Goal: Task Accomplishment & Management: Manage account settings

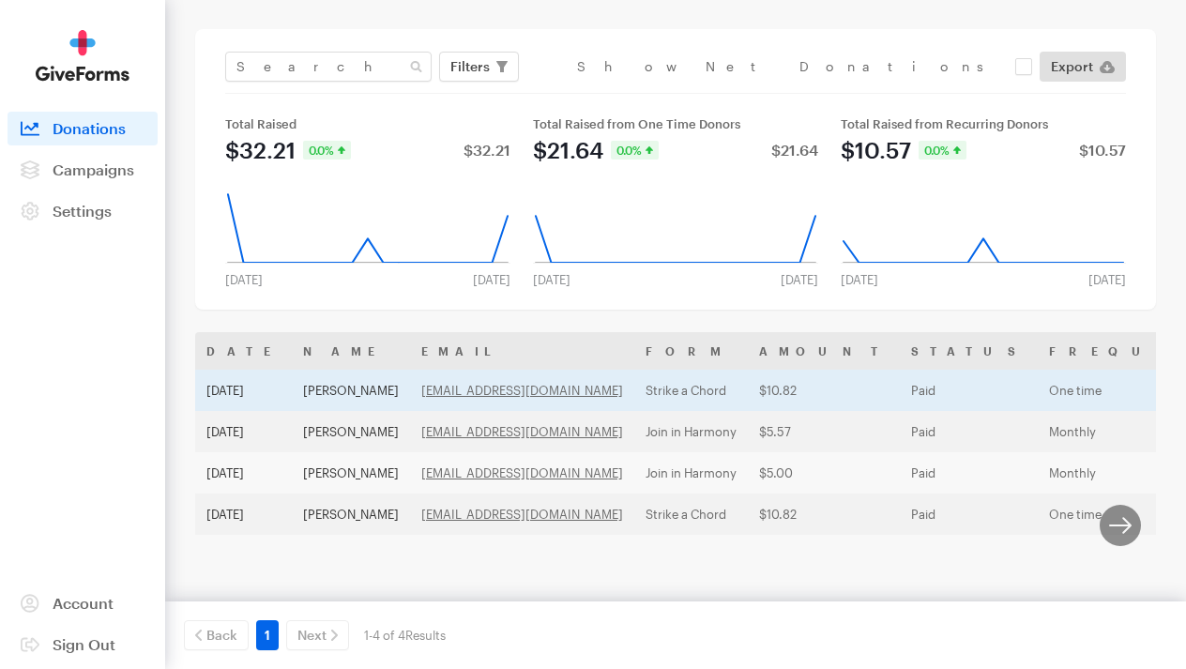
scroll to position [113, 0]
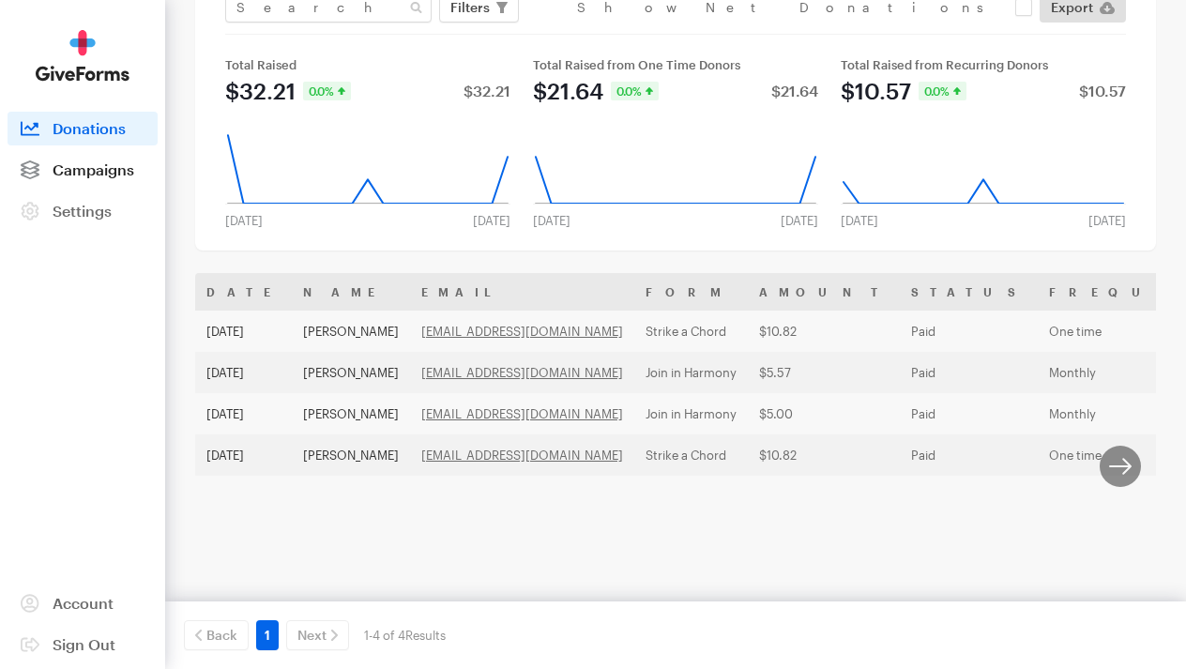
click at [109, 168] on span "Campaigns" at bounding box center [94, 169] width 82 height 18
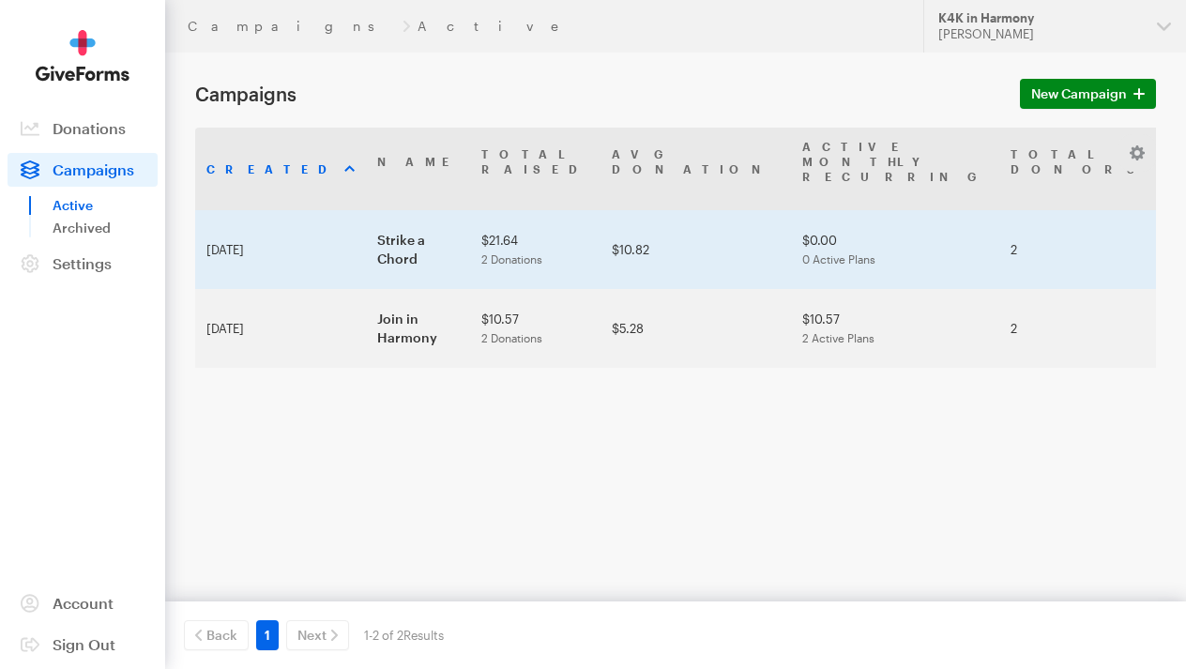
click at [366, 225] on td "Strike a Chord" at bounding box center [418, 249] width 104 height 79
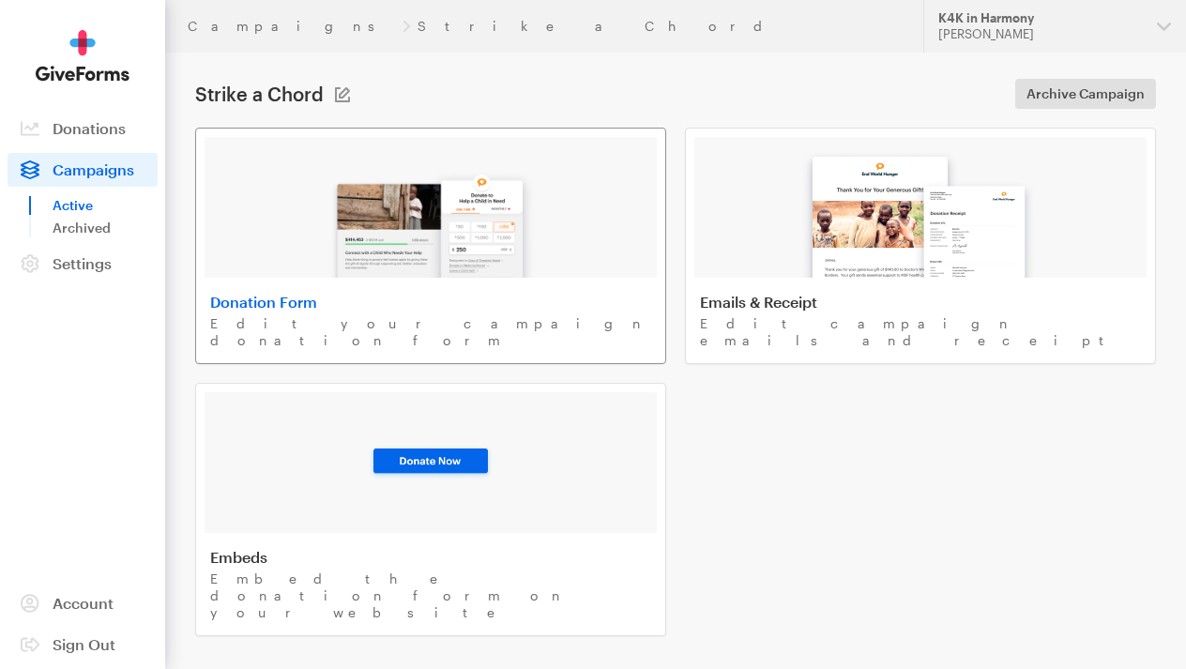
click at [464, 293] on h4 "Donation Form" at bounding box center [430, 302] width 441 height 19
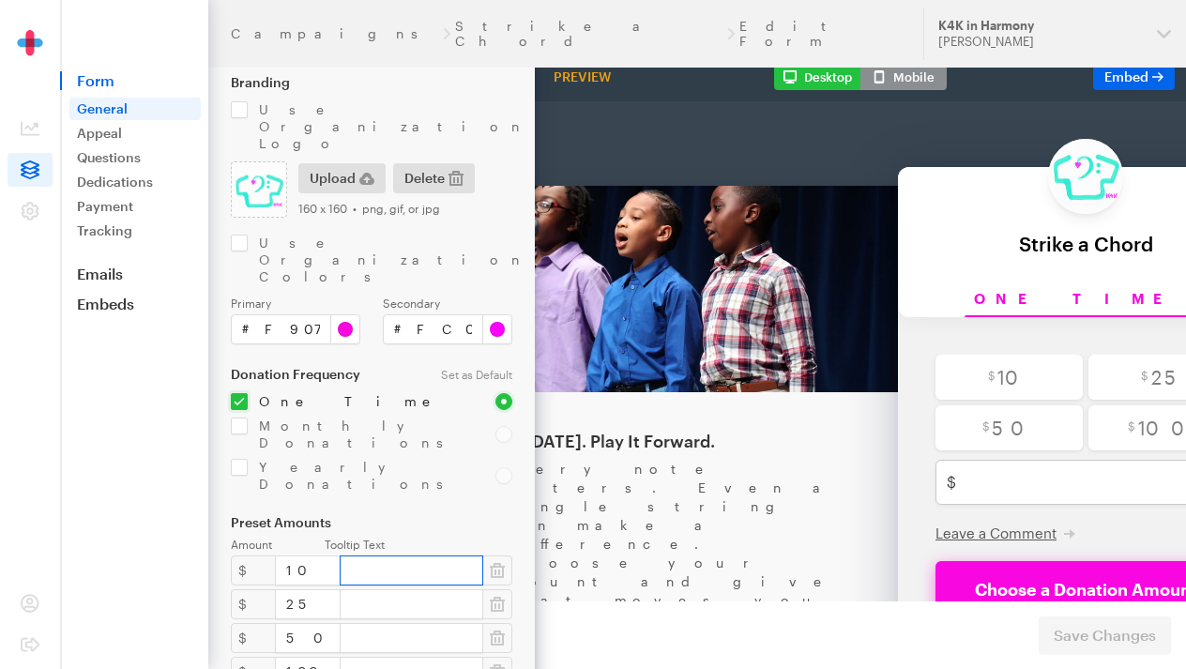
scroll to position [174, 0]
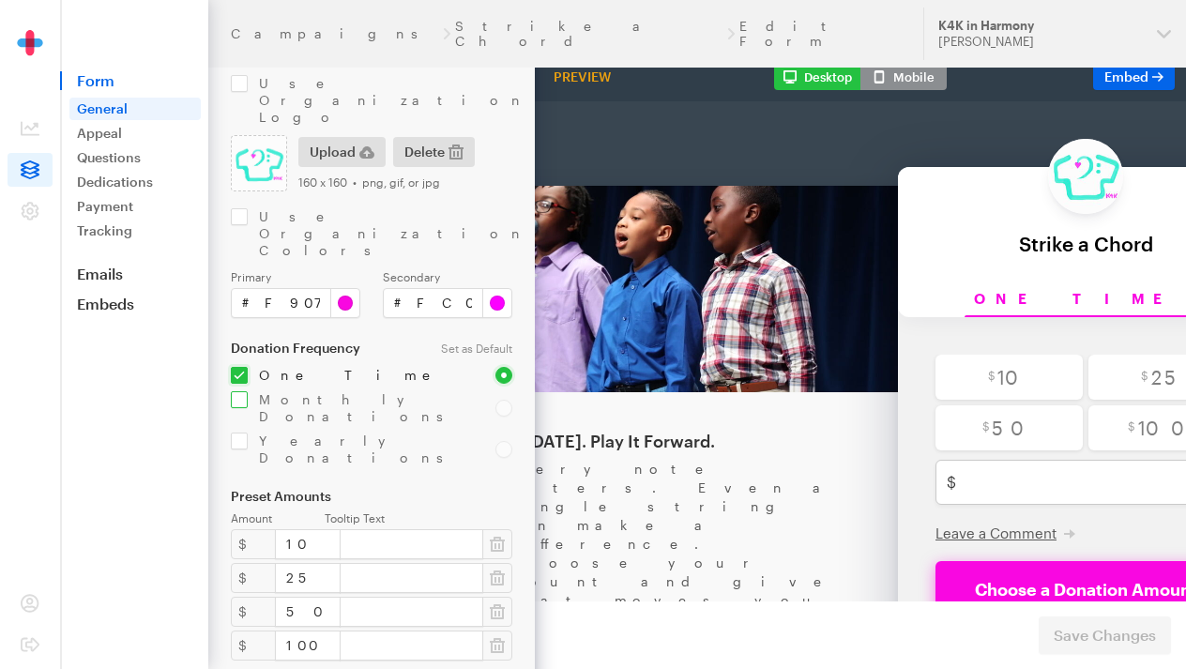
click at [243, 391] on input "checkbox" at bounding box center [352, 408] width 242 height 34
checkbox input "true"
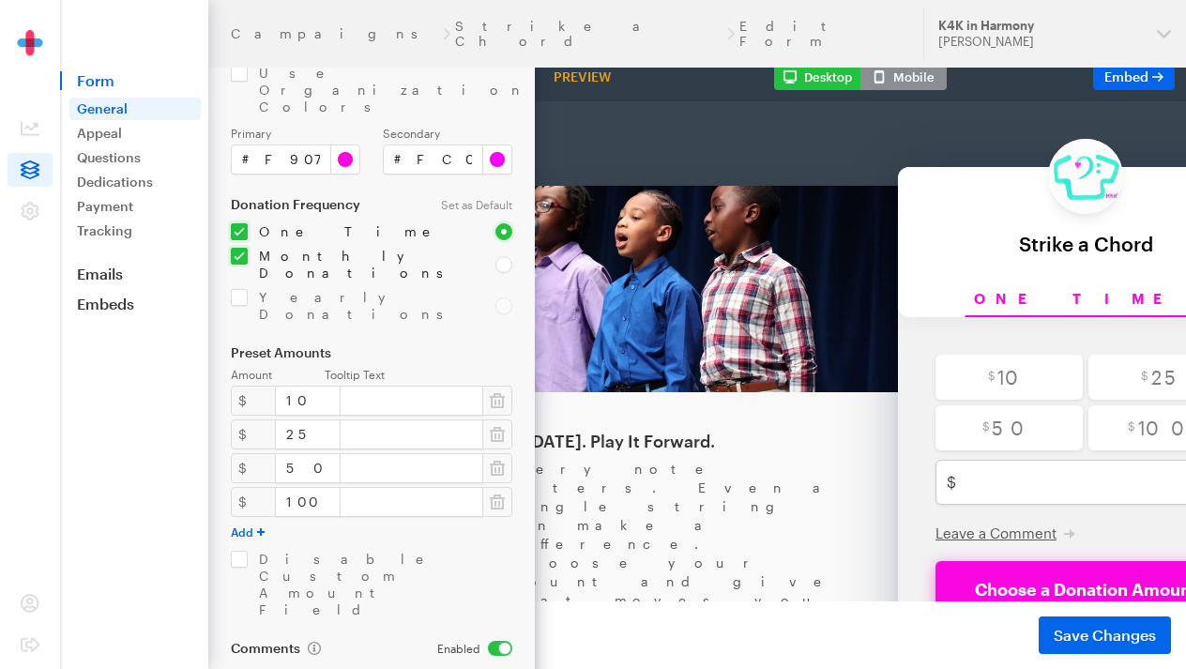
scroll to position [322, 0]
click at [257, 521] on button "Add" at bounding box center [248, 528] width 34 height 15
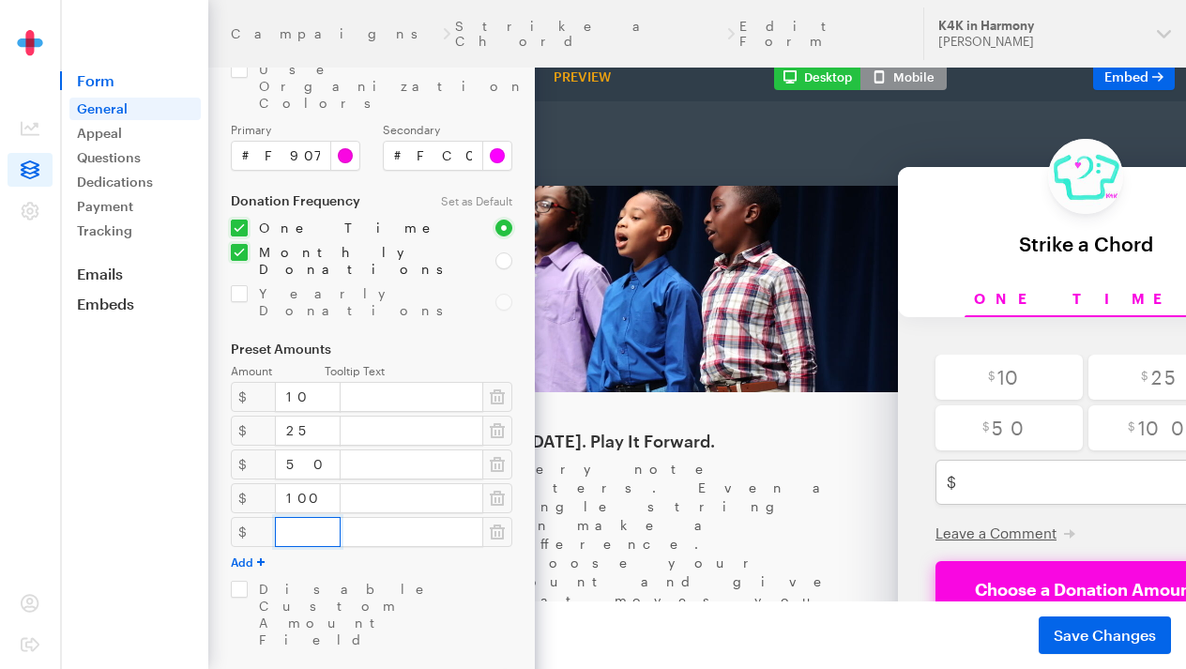
click at [291, 517] on input "number" at bounding box center [308, 532] width 66 height 30
type input "250"
click at [260, 554] on button "Add" at bounding box center [248, 561] width 34 height 15
click at [290, 551] on input "number" at bounding box center [308, 566] width 66 height 30
type input "500"
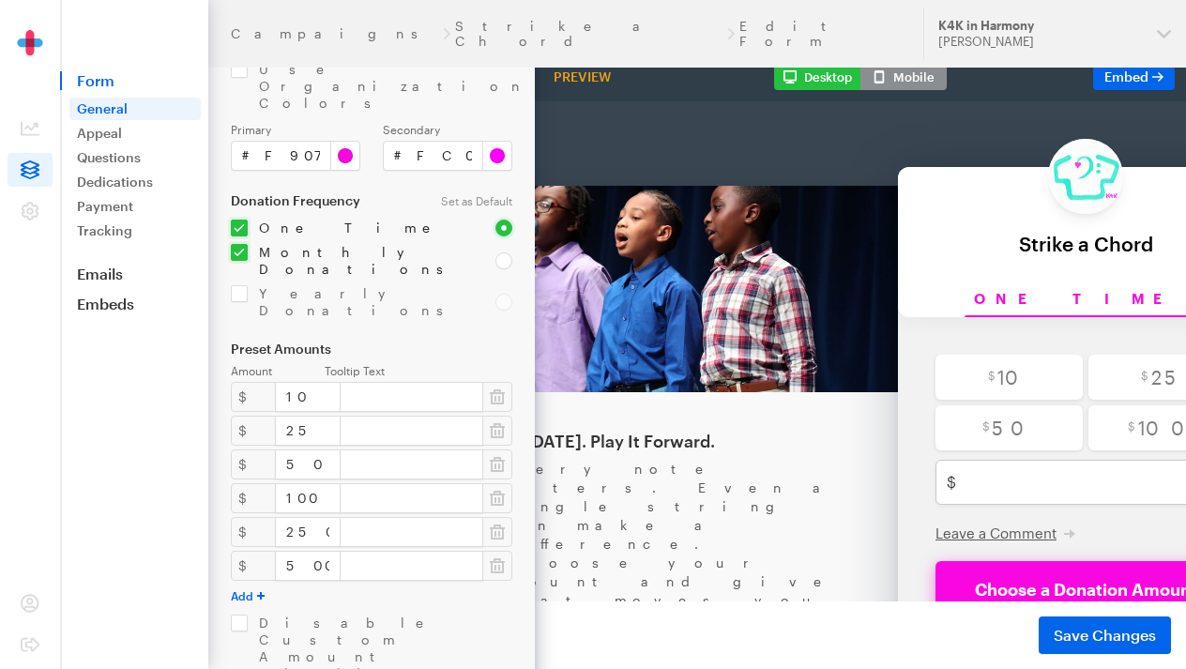
click at [234, 588] on button "Add" at bounding box center [248, 595] width 34 height 15
click at [295, 584] on input "number" at bounding box center [308, 599] width 66 height 30
type input "1000"
click at [419, 382] on input "text" at bounding box center [412, 397] width 144 height 30
type input "Friend in Harmony"
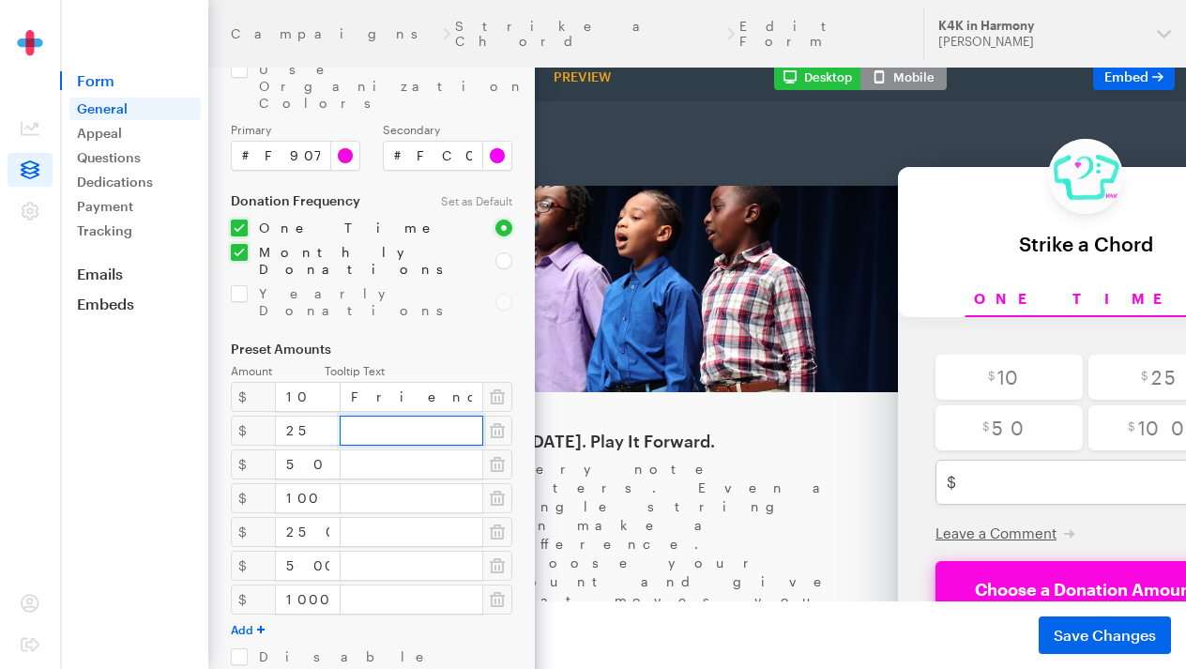
click at [402, 416] on input "text" at bounding box center [412, 431] width 144 height 30
type input "h"
type input "Advocate in Harmony"
drag, startPoint x: 354, startPoint y: 143, endPoint x: 342, endPoint y: 368, distance: 225.4
click at [342, 449] on input "text" at bounding box center [412, 464] width 144 height 30
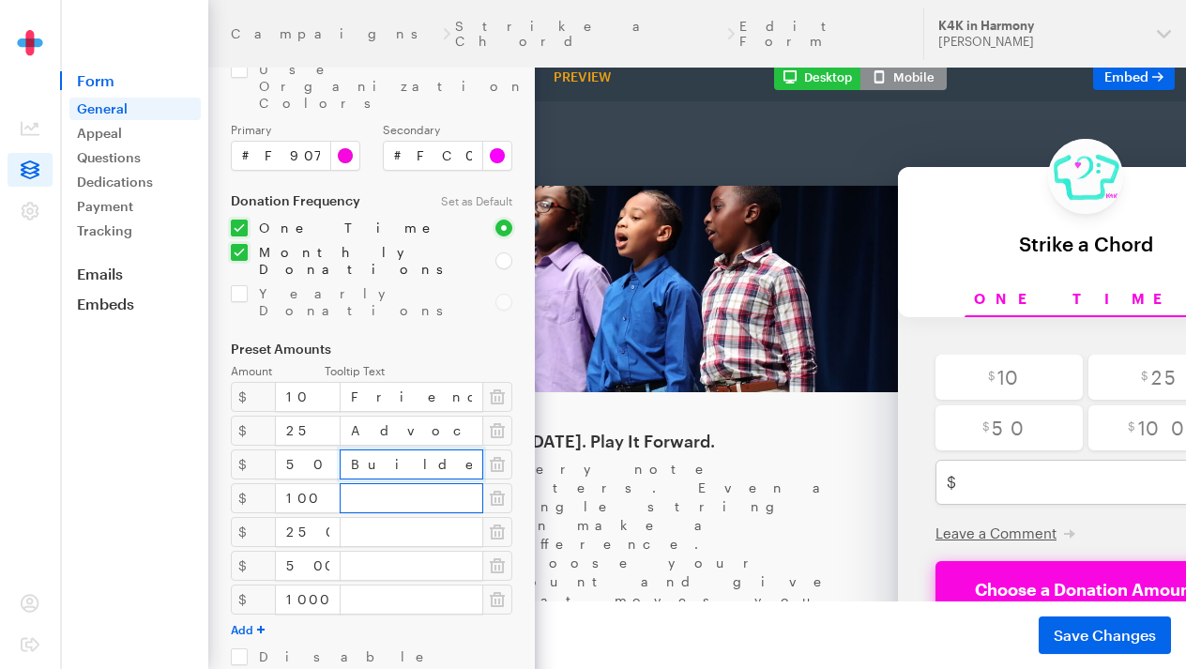
type input "Builder in Harmony"
click at [407, 483] on input "text" at bounding box center [412, 498] width 144 height 30
type input "Ambassador in Harmony"
click at [408, 517] on input "text" at bounding box center [412, 532] width 144 height 30
type input "Patron in Harmony"
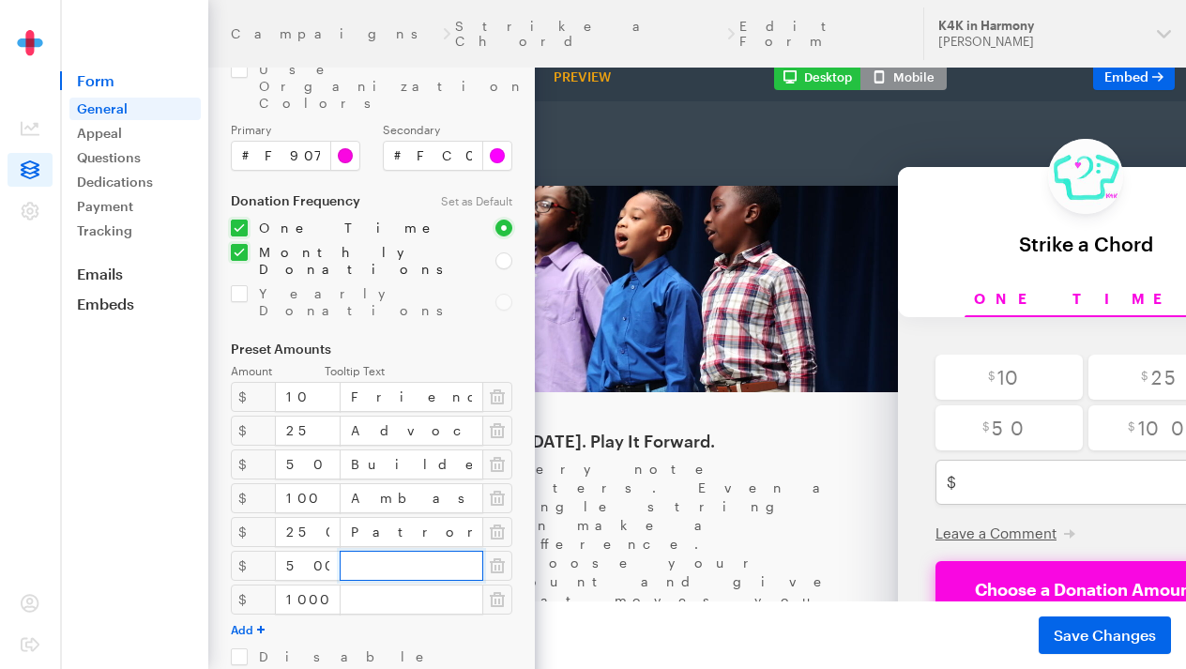
click at [394, 551] on input "text" at bounding box center [412, 566] width 144 height 30
type input "Champion in Harmony"
click at [423, 584] on input "text" at bounding box center [412, 599] width 144 height 30
type input "Legacy in Harmony"
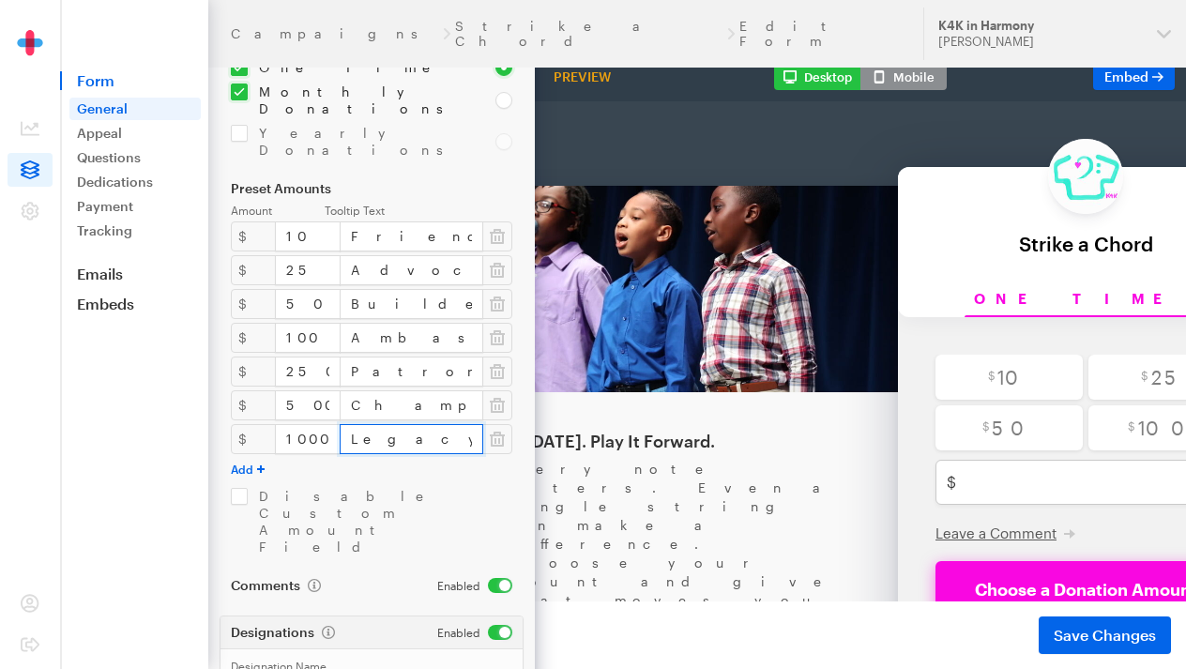
scroll to position [479, 0]
click at [286, 224] on input "10" at bounding box center [308, 239] width 66 height 30
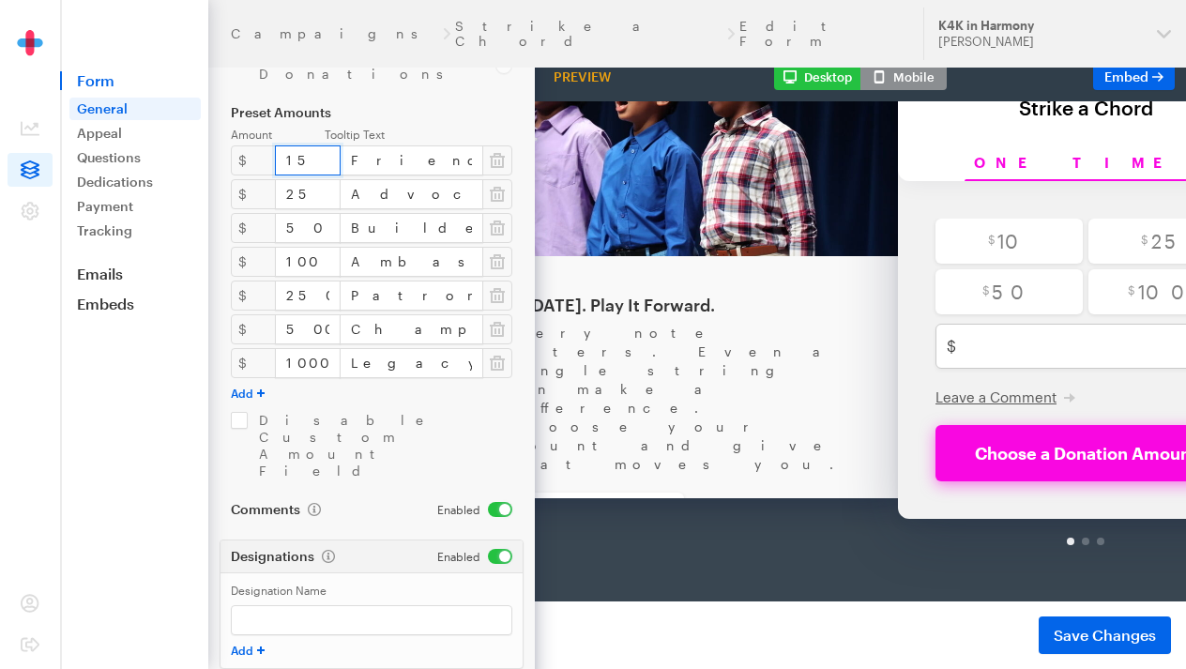
scroll to position [136, 0]
type input "15"
click at [1158, 623] on button "Save Changes" at bounding box center [1104, 635] width 132 height 38
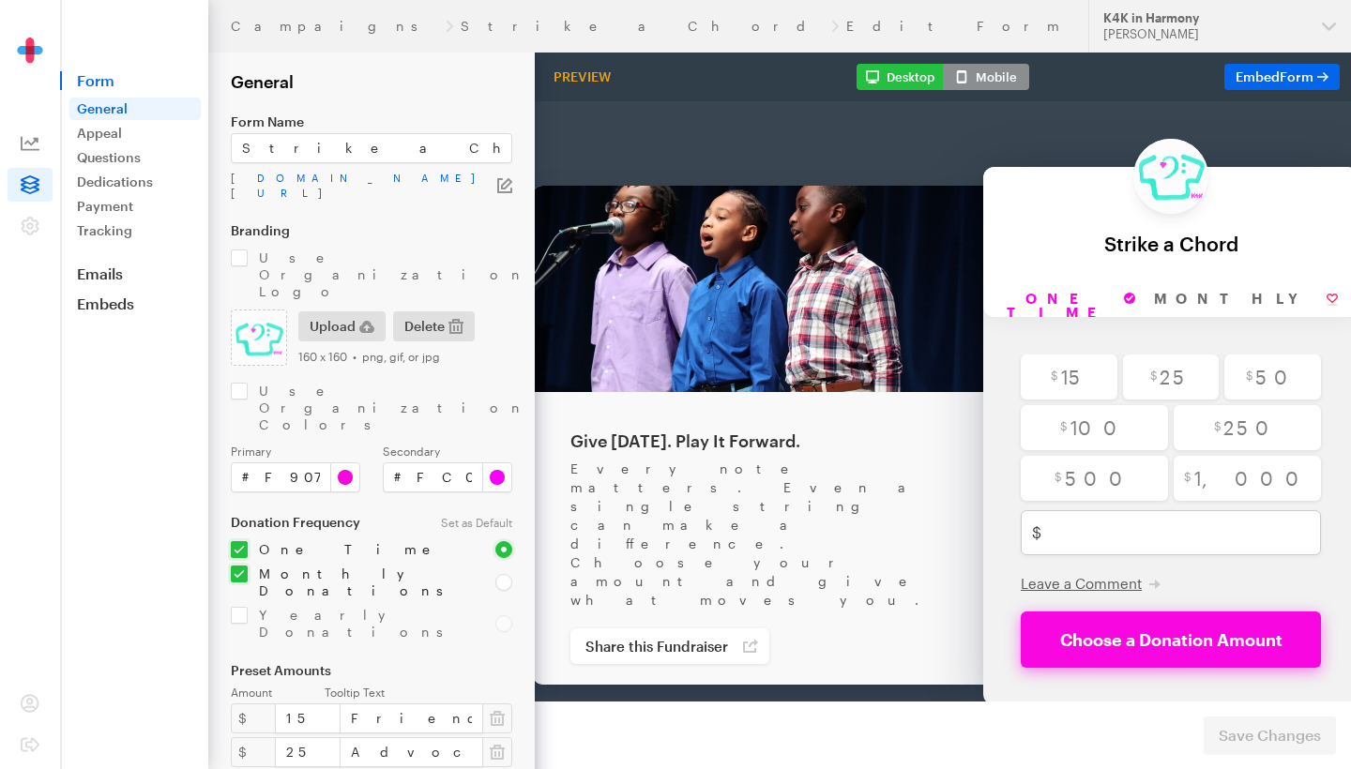
click at [34, 140] on icon at bounding box center [30, 143] width 19 height 19
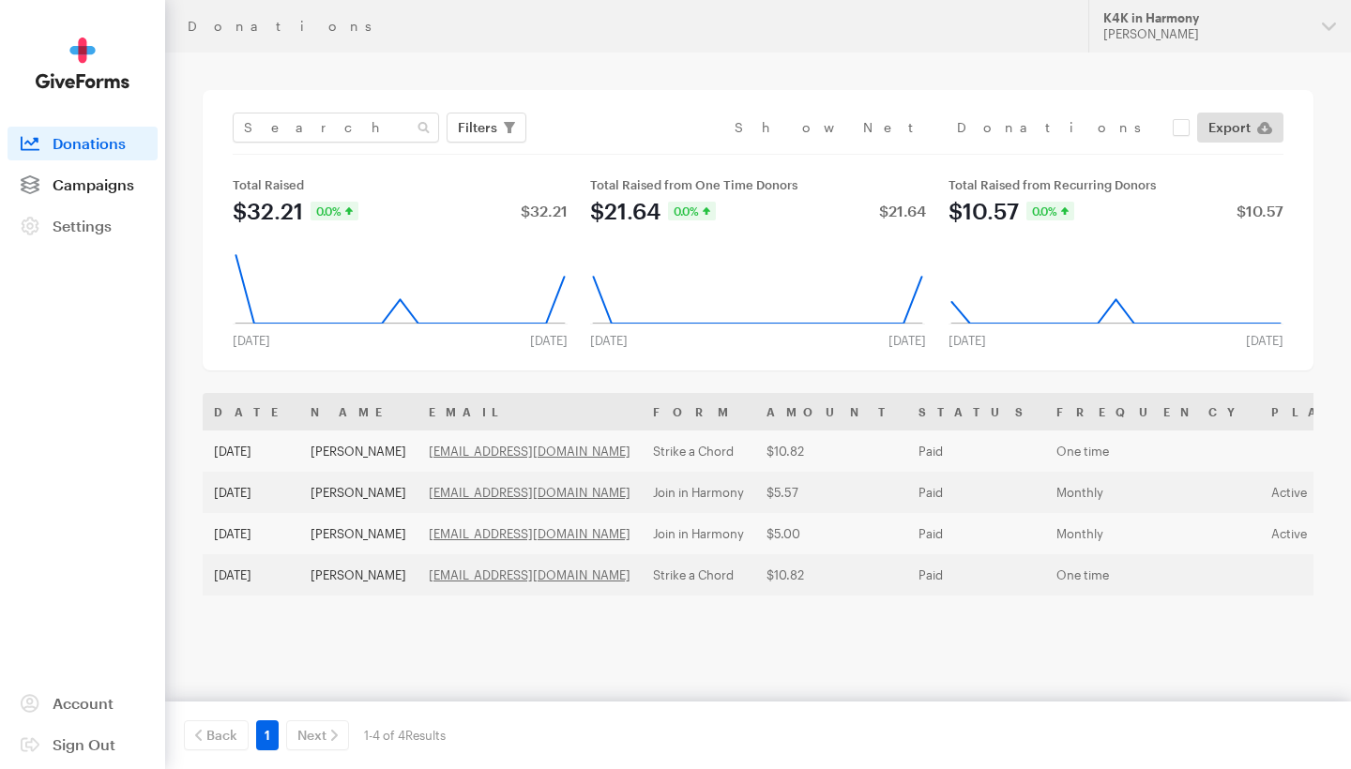
click at [77, 190] on span "Campaigns" at bounding box center [94, 184] width 82 height 18
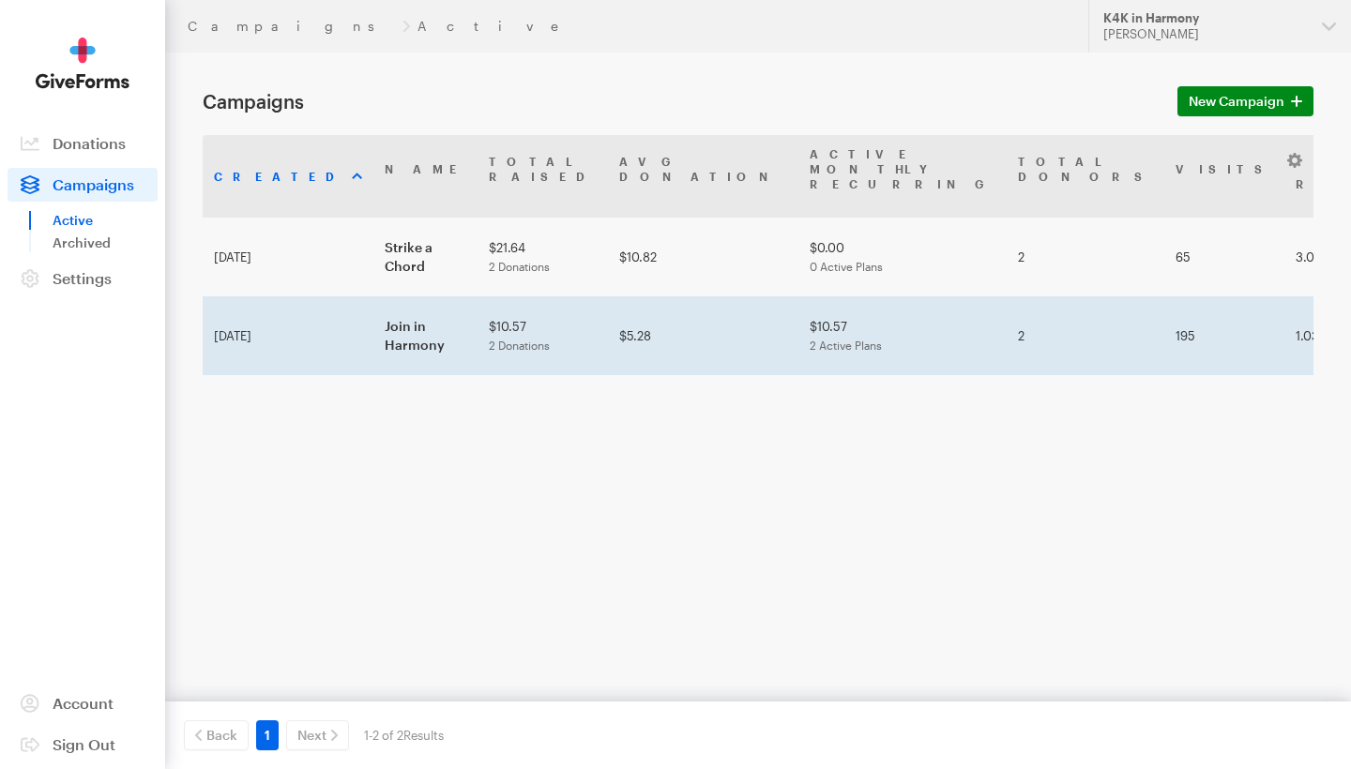
click at [408, 296] on td "Join in Harmony" at bounding box center [425, 335] width 104 height 79
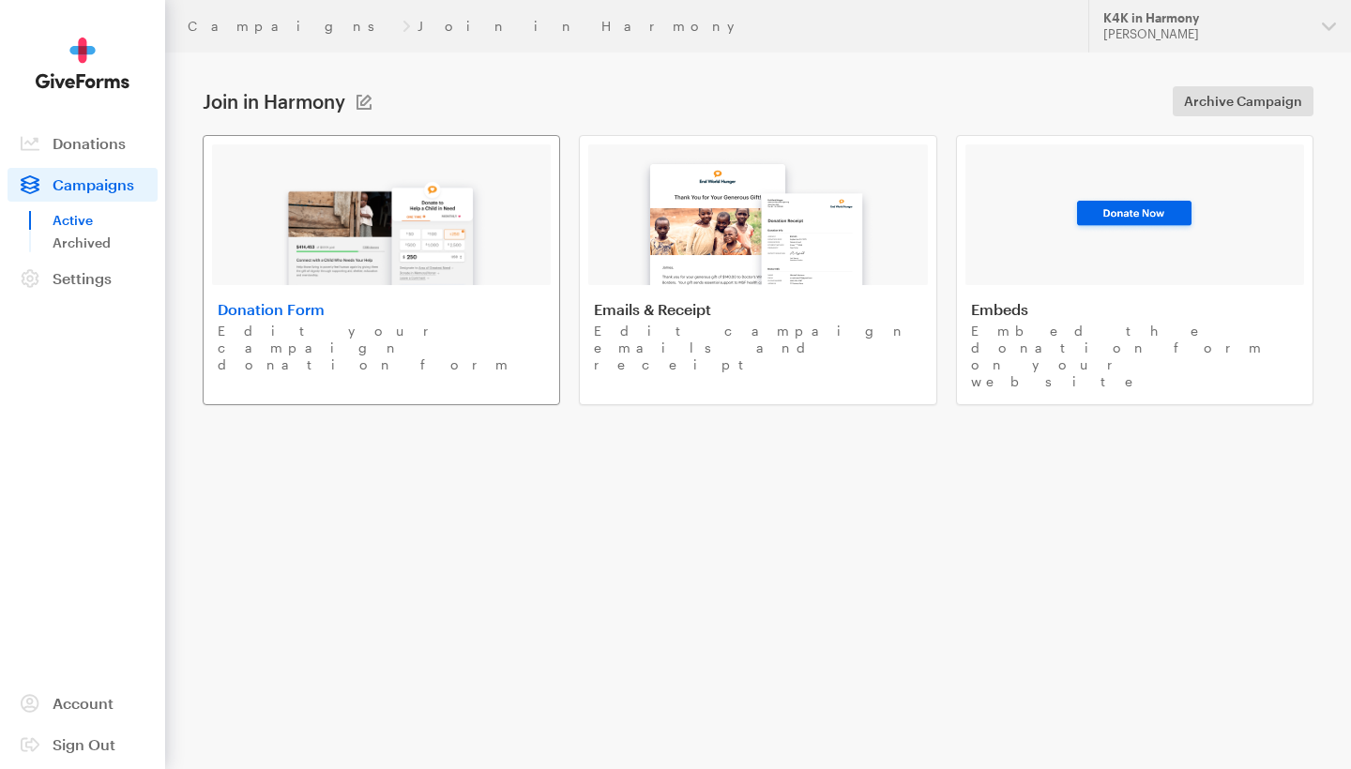
click at [404, 269] on img at bounding box center [381, 225] width 219 height 120
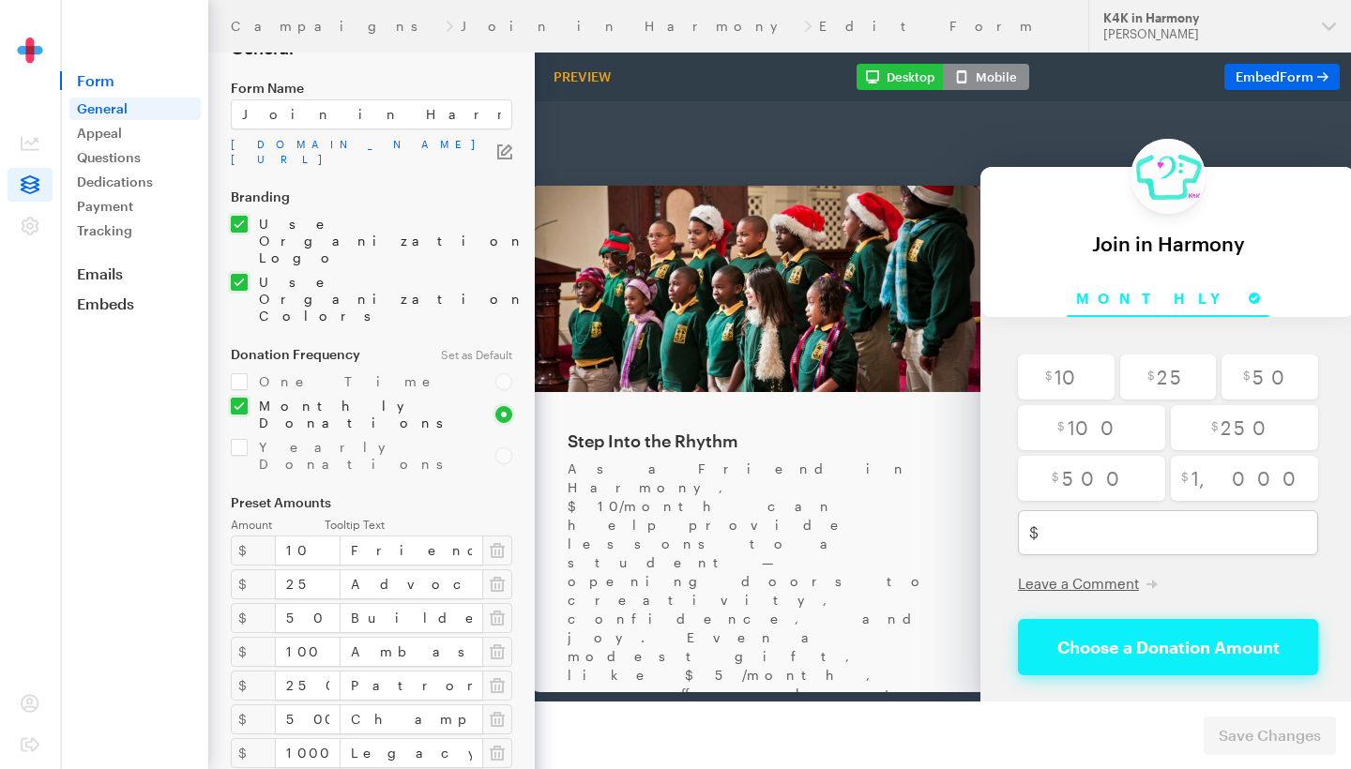
scroll to position [53, 0]
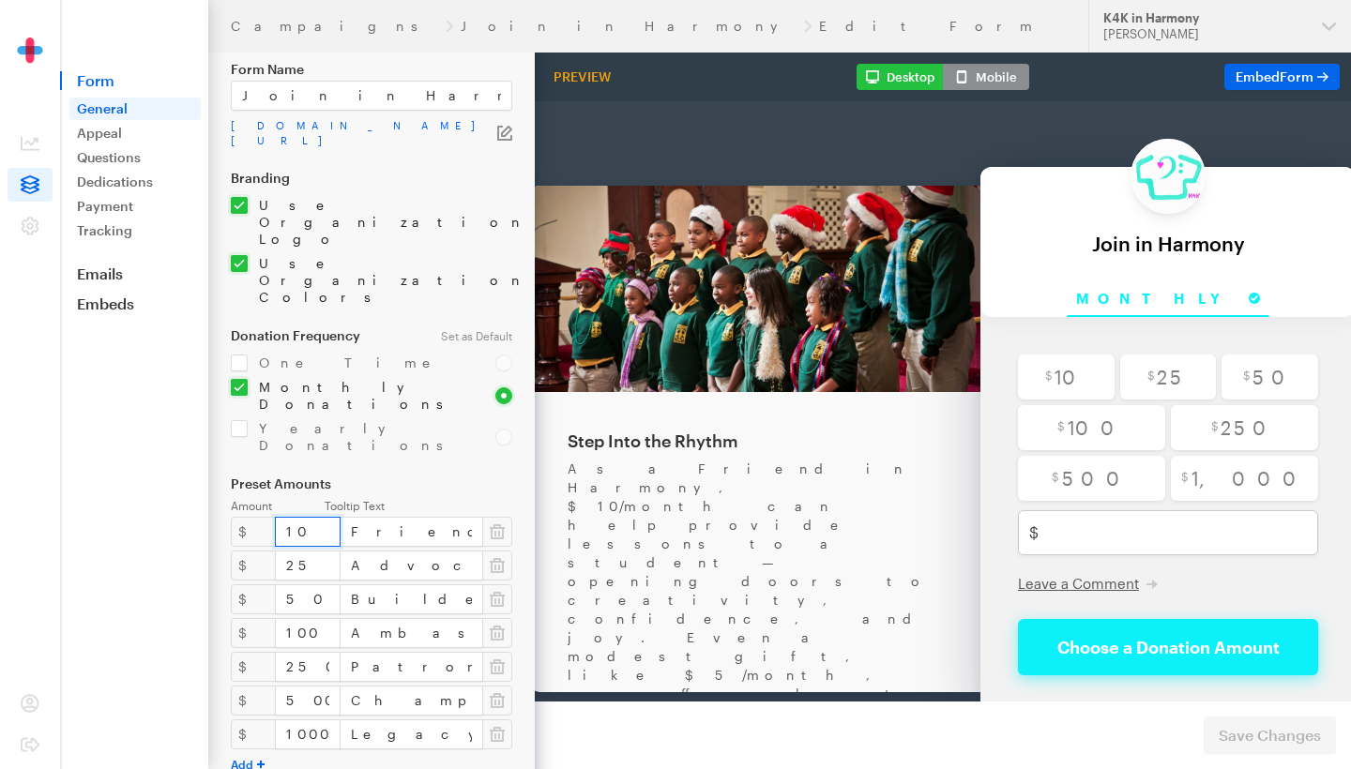
click at [302, 517] on input "10" at bounding box center [308, 532] width 66 height 30
type input "15"
click at [728, 418] on div "As a Friend in Harmony, $10/month can help provide lessons to a student — openi…" at bounding box center [754, 645] width 375 height 469
click at [737, 422] on div "As a Friend in Harmony, $10/month can help provide lessons to a student — openi…" at bounding box center [754, 645] width 375 height 469
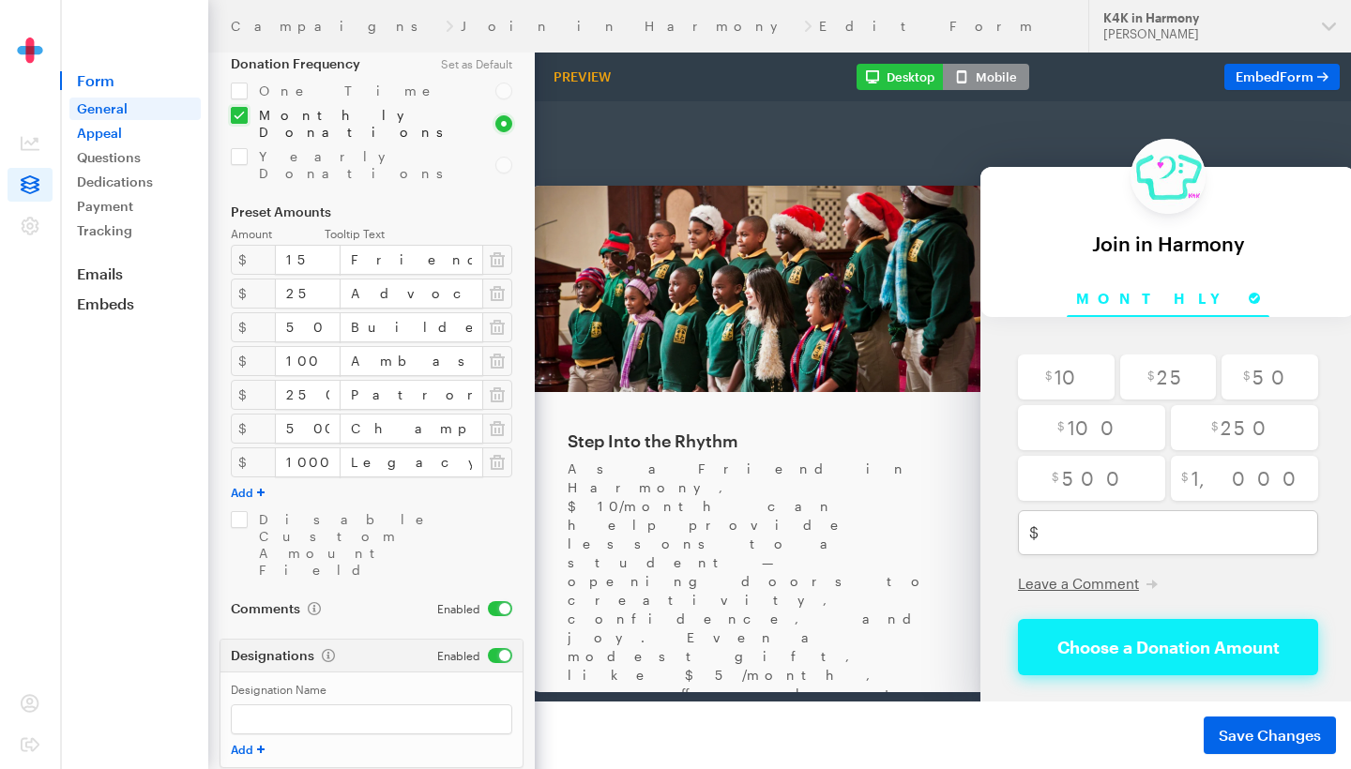
scroll to position [324, 0]
click at [106, 132] on link "Appeal" at bounding box center [134, 133] width 131 height 23
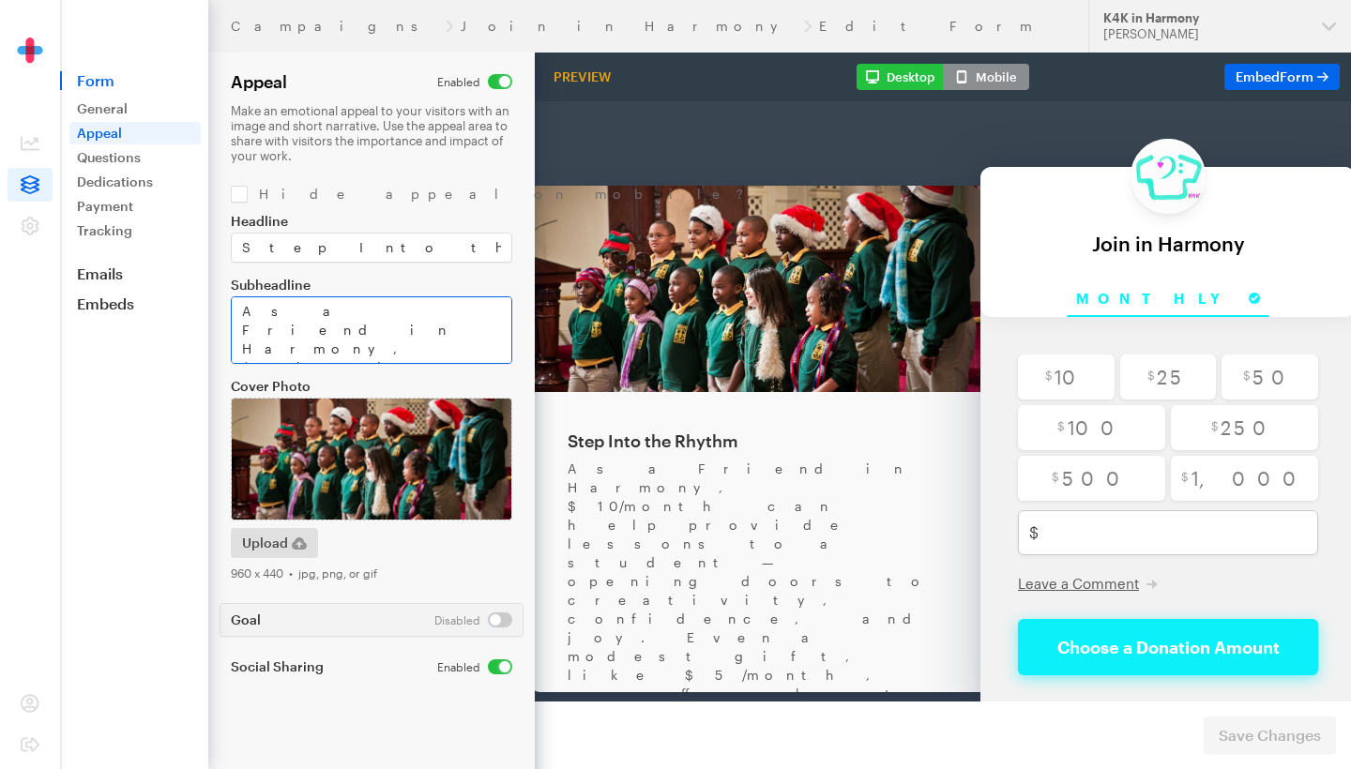
scroll to position [5, 0]
click at [412, 307] on textarea "As a Friend in Harmony, $10/month can help provide lessons to a student — openi…" at bounding box center [371, 330] width 281 height 68
type textarea "As a Friend in Harmony, $15/month can help provide lessons to a student — openi…"
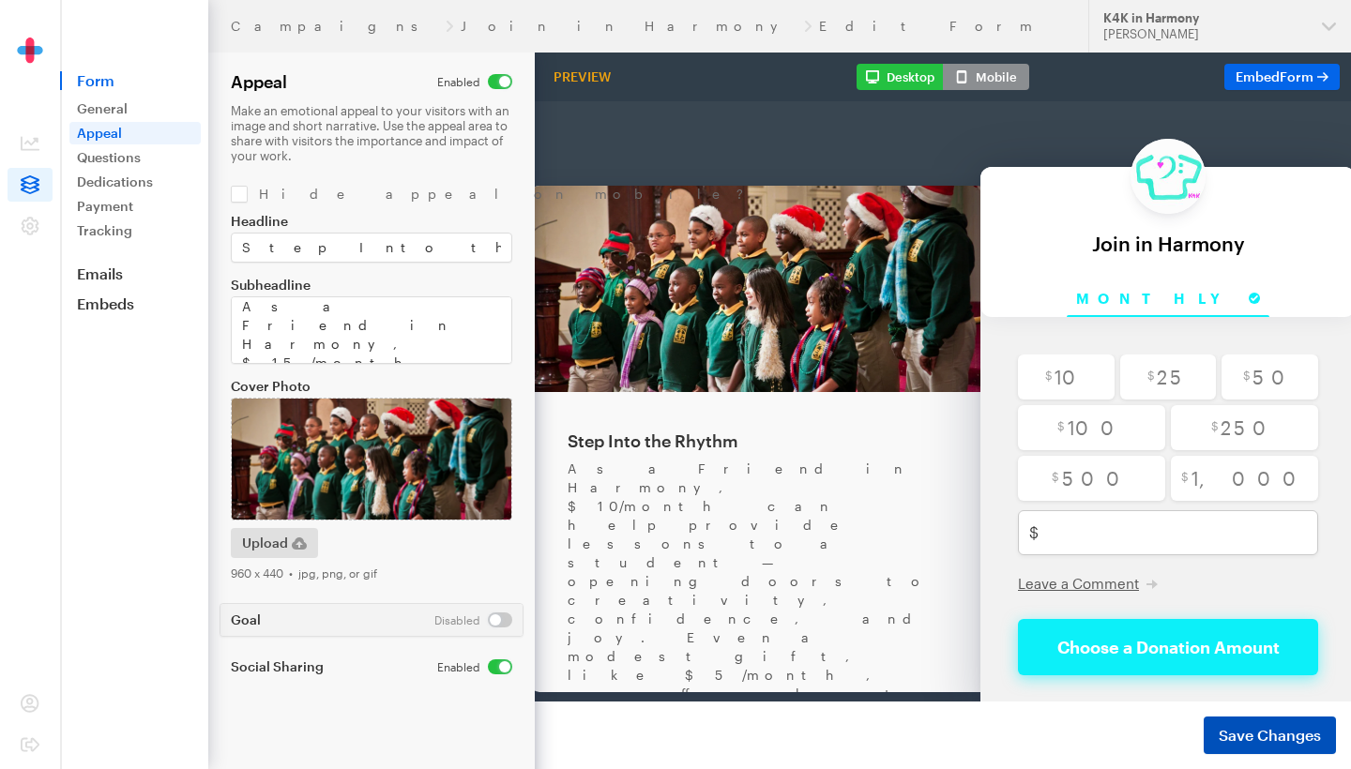
click at [1287, 742] on span "Save Changes" at bounding box center [1269, 735] width 102 height 23
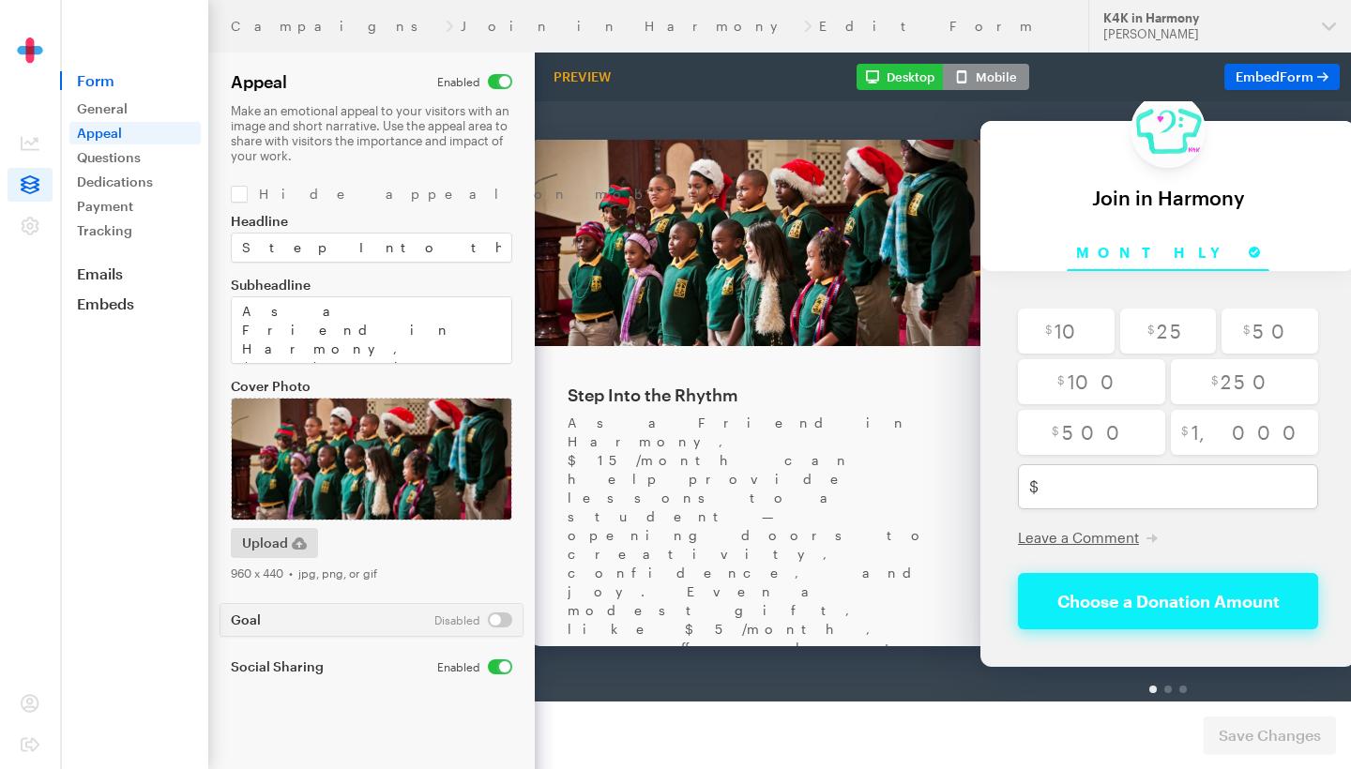
scroll to position [40, 0]
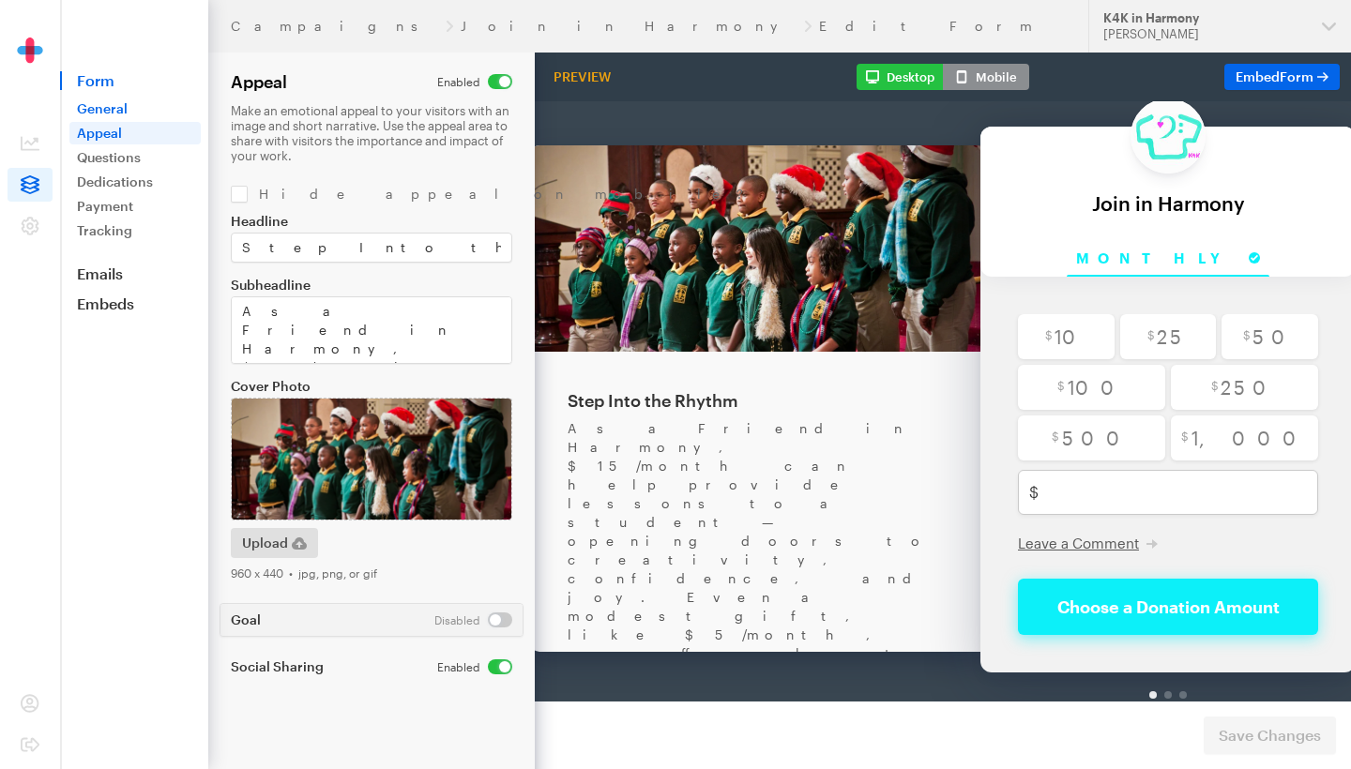
click at [120, 105] on link "General" at bounding box center [134, 109] width 131 height 23
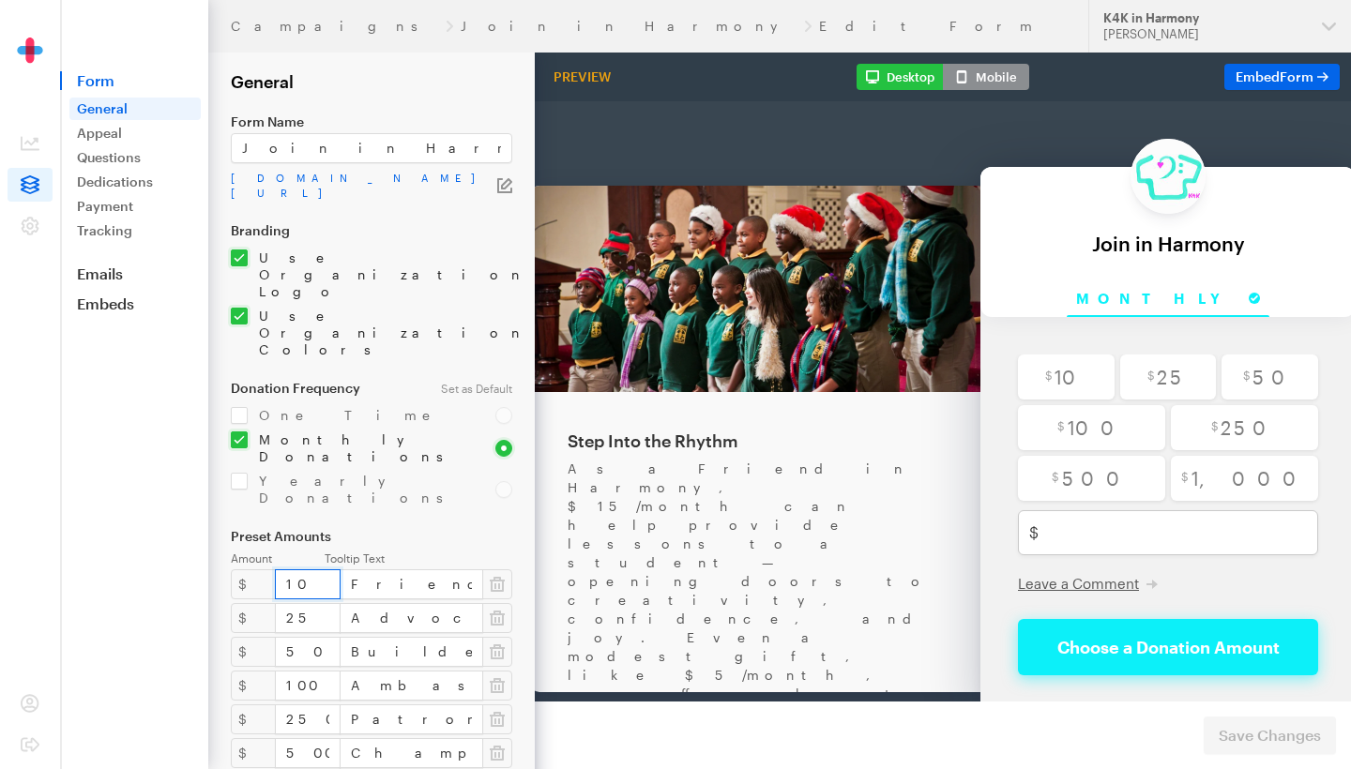
click at [295, 569] on input "10" at bounding box center [308, 584] width 66 height 30
type input "15"
click at [1261, 733] on span "Save Changes" at bounding box center [1269, 735] width 102 height 23
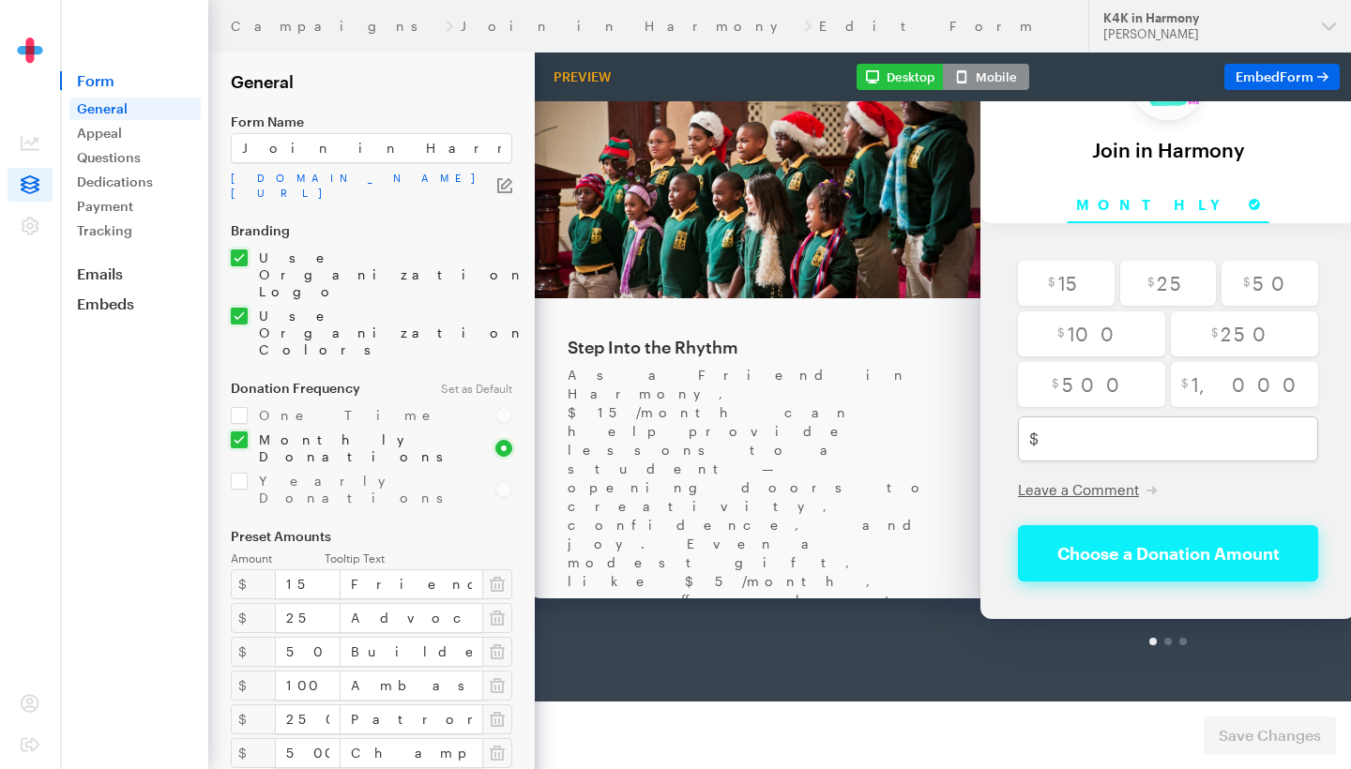
scroll to position [94, 0]
click at [29, 139] on icon at bounding box center [30, 143] width 19 height 19
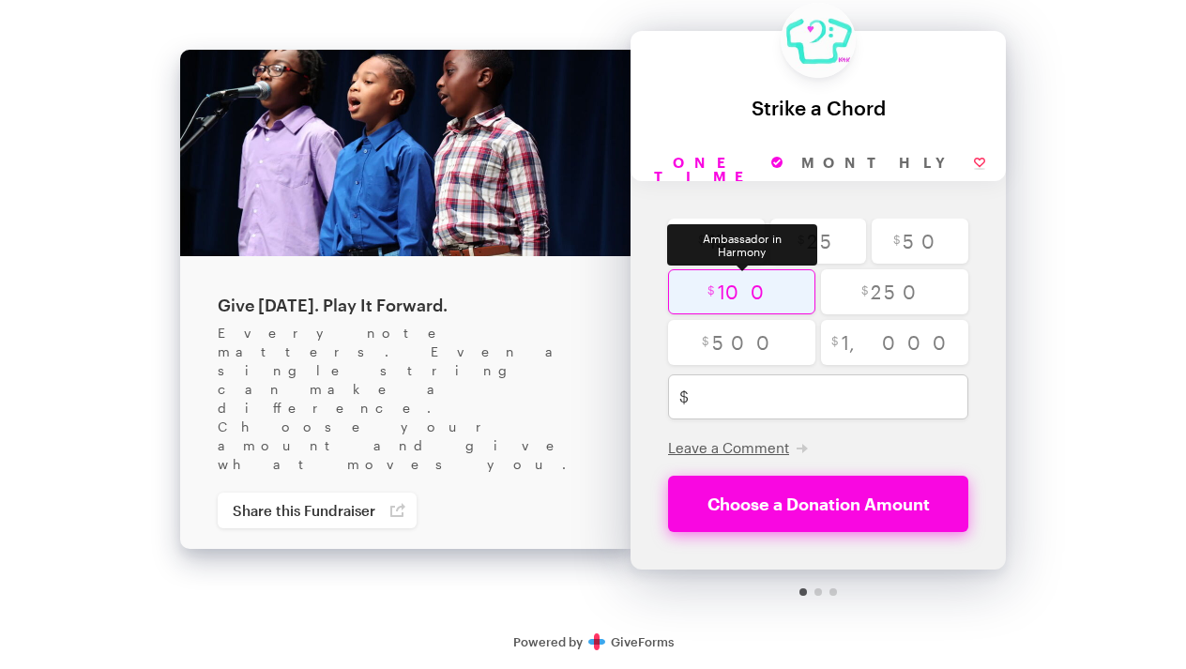
scroll to position [35, 0]
